Goal: Task Accomplishment & Management: Manage account settings

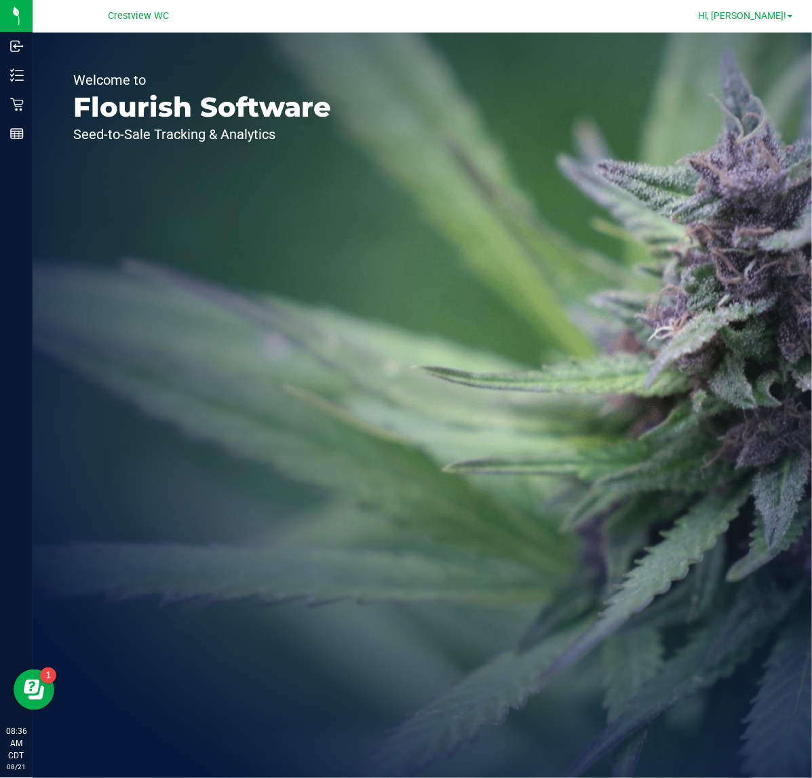
click at [789, 12] on link "Hi, [PERSON_NAME]!" at bounding box center [746, 16] width 106 height 14
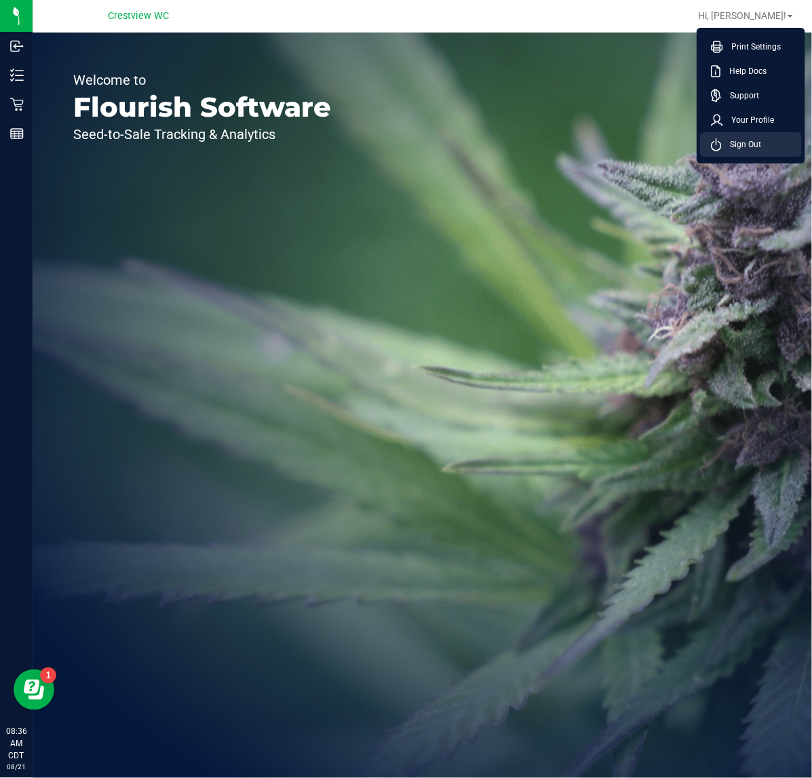
click at [750, 146] on span "Sign Out" at bounding box center [741, 145] width 39 height 14
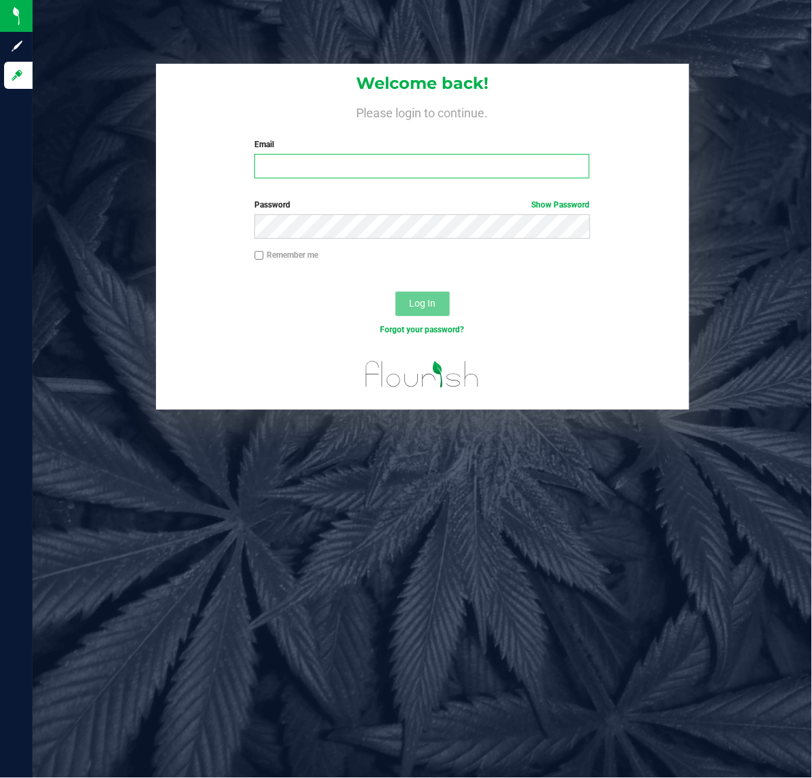
click at [331, 172] on input "Email" at bounding box center [422, 166] width 335 height 24
click at [307, 165] on input "Email" at bounding box center [422, 166] width 335 height 24
type input "[EMAIL_ADDRESS][DOMAIN_NAME]"
click at [426, 304] on span "Log In" at bounding box center [422, 303] width 26 height 11
